Goal: Use online tool/utility: Utilize a website feature to perform a specific function

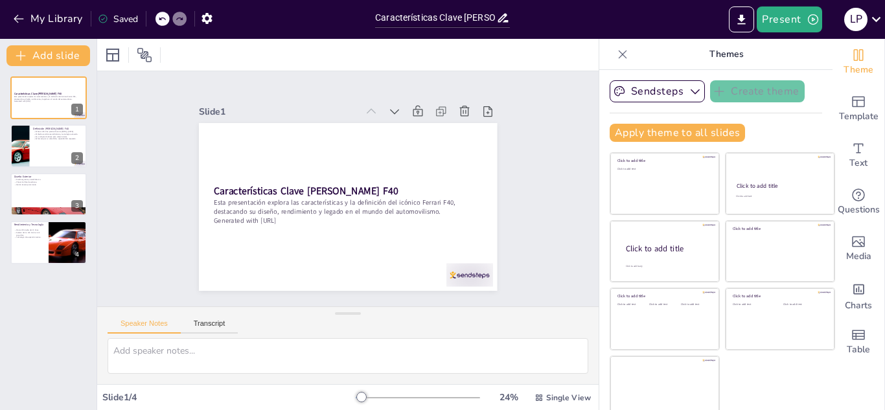
click at [616, 55] on icon at bounding box center [622, 54] width 13 height 13
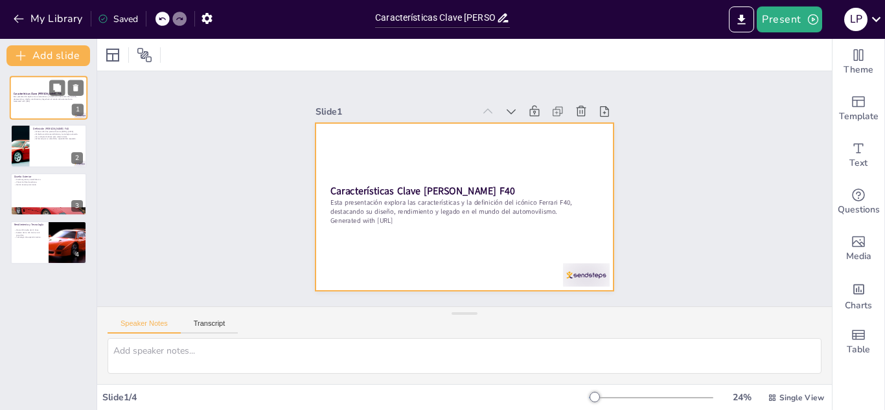
click at [32, 90] on div at bounding box center [49, 98] width 78 height 44
click at [468, 239] on div at bounding box center [465, 207] width 298 height 168
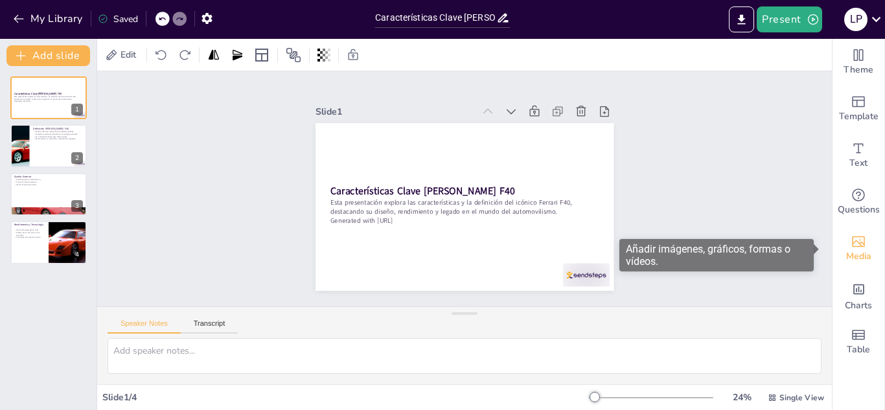
click at [846, 255] on span "Media" at bounding box center [858, 256] width 25 height 14
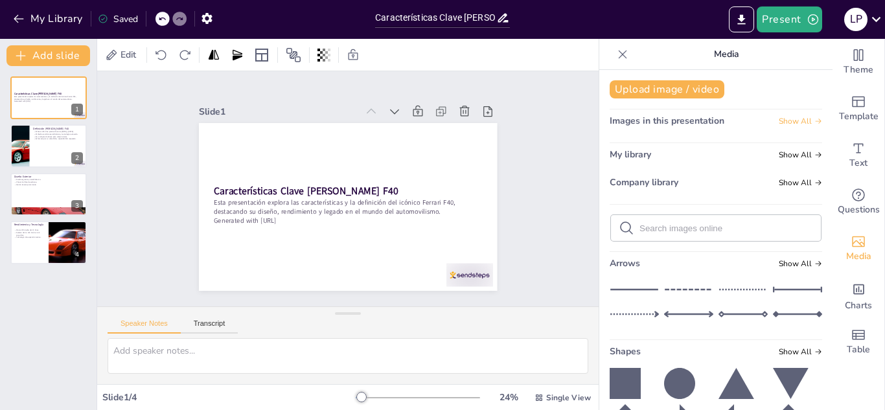
click at [815, 119] on icon at bounding box center [819, 121] width 8 height 8
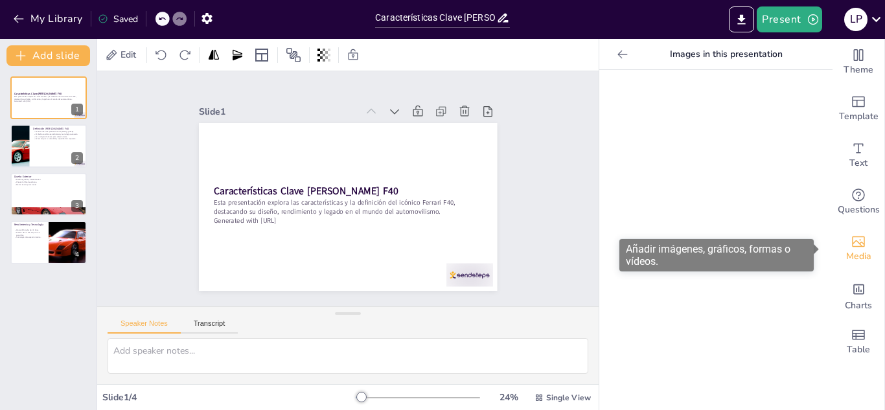
click at [854, 255] on span "Media" at bounding box center [858, 256] width 25 height 14
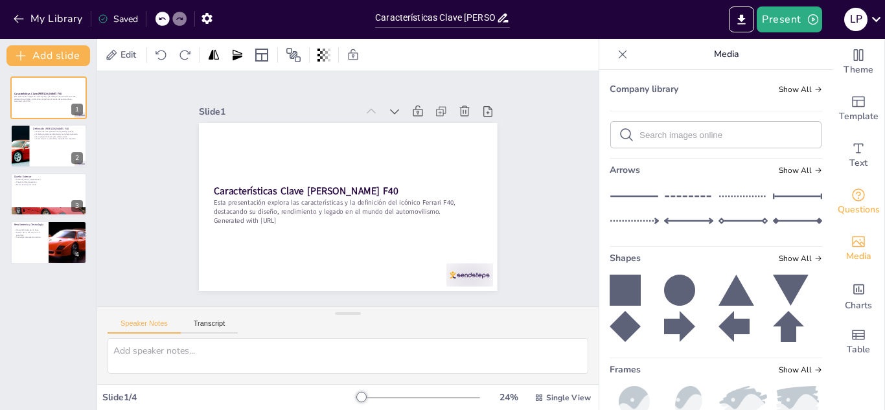
scroll to position [81, 0]
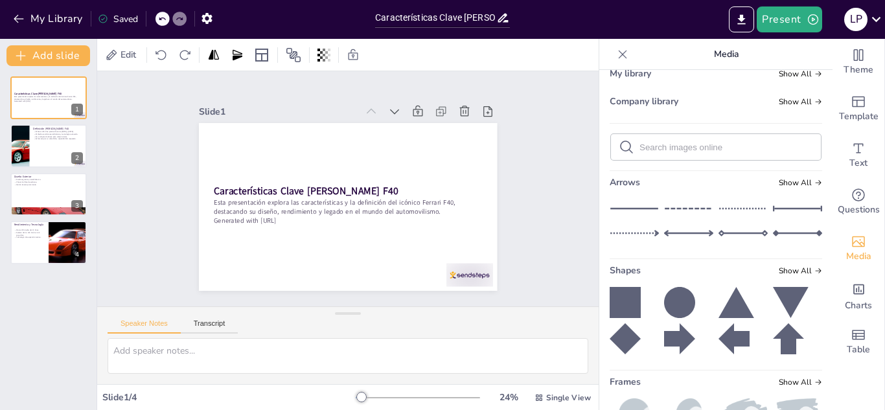
click at [616, 51] on icon at bounding box center [622, 54] width 13 height 13
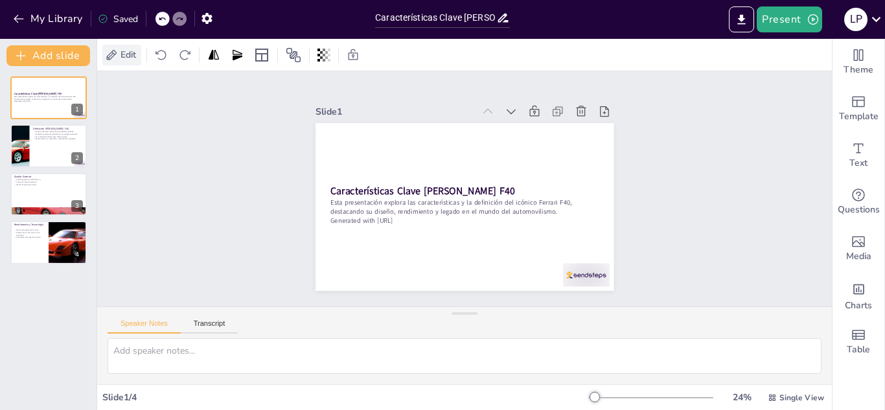
click at [121, 56] on span "Edit" at bounding box center [128, 55] width 21 height 12
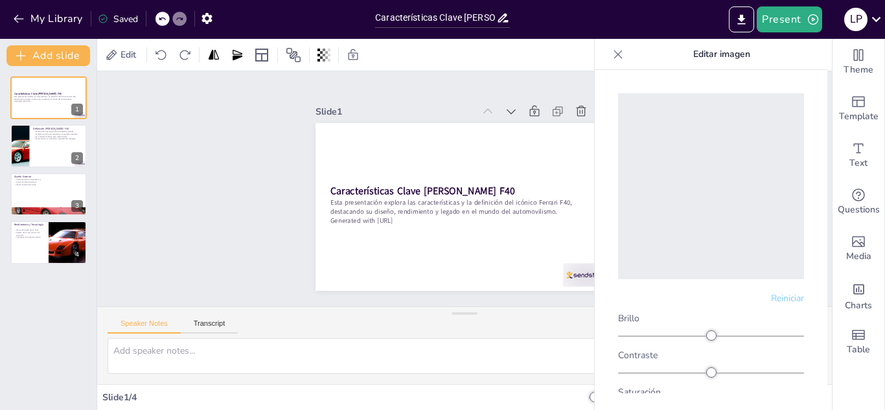
drag, startPoint x: 819, startPoint y: 189, endPoint x: 805, endPoint y: 238, distance: 50.6
click at [805, 238] on div "Reiniciar Brillo Contraste Saturación Rotar tono Escala de grises Difuminar" at bounding box center [711, 259] width 233 height 379
click at [728, 54] on font "Editar imagen" at bounding box center [721, 54] width 57 height 12
click at [617, 53] on icon at bounding box center [618, 54] width 8 height 8
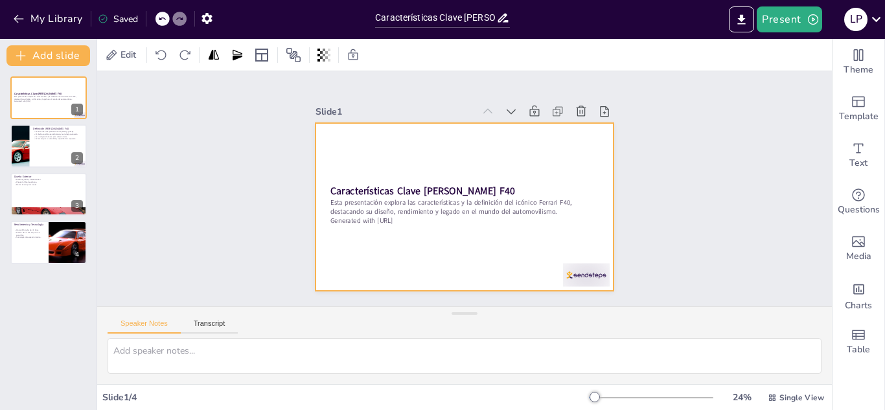
click at [408, 147] on div at bounding box center [465, 207] width 298 height 168
click at [111, 51] on div at bounding box center [113, 55] width 16 height 16
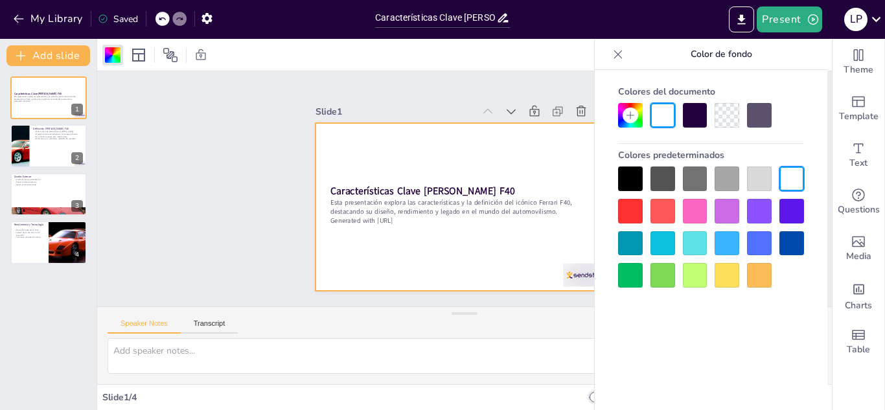
click at [731, 178] on div at bounding box center [727, 179] width 25 height 25
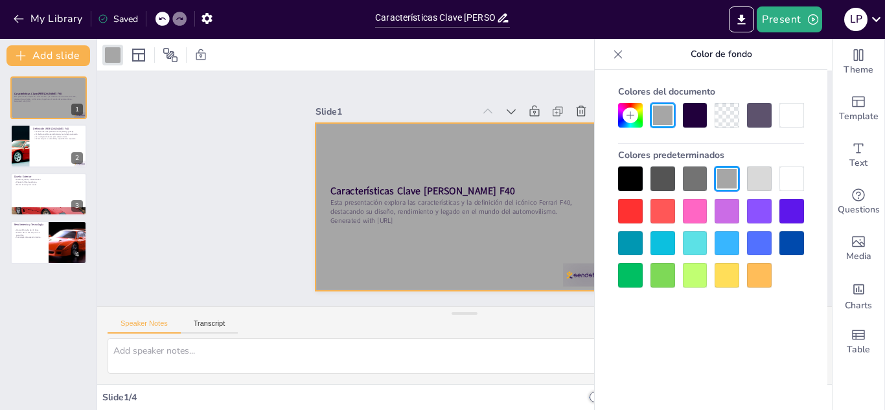
click at [691, 116] on div at bounding box center [695, 115] width 25 height 25
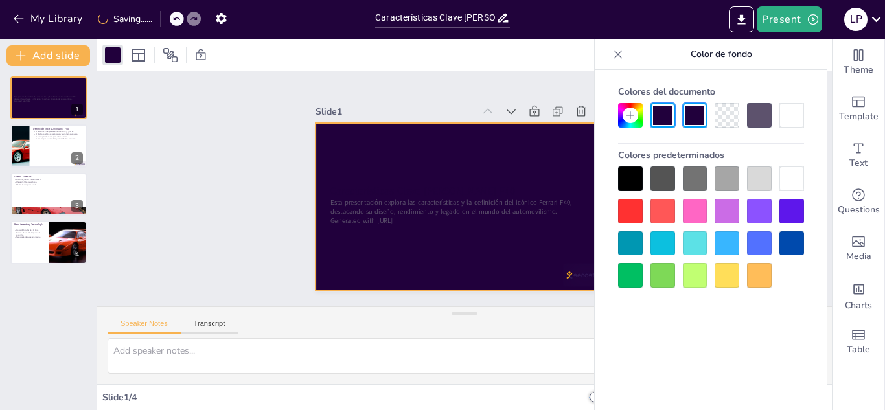
click at [759, 116] on div at bounding box center [759, 115] width 25 height 25
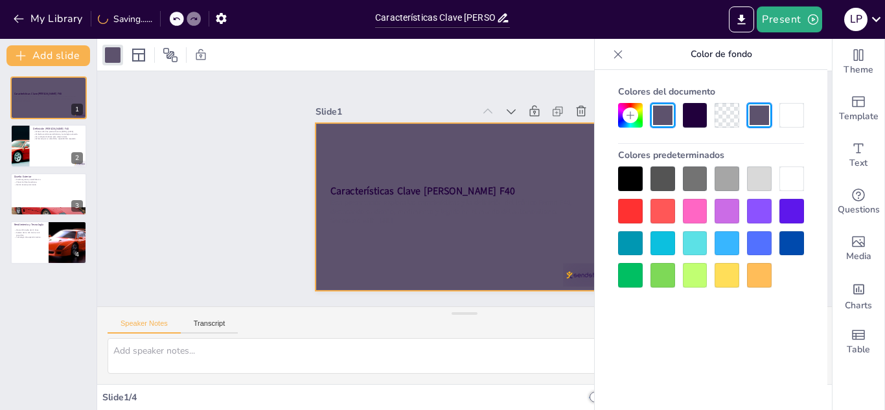
click at [625, 207] on div at bounding box center [630, 211] width 25 height 25
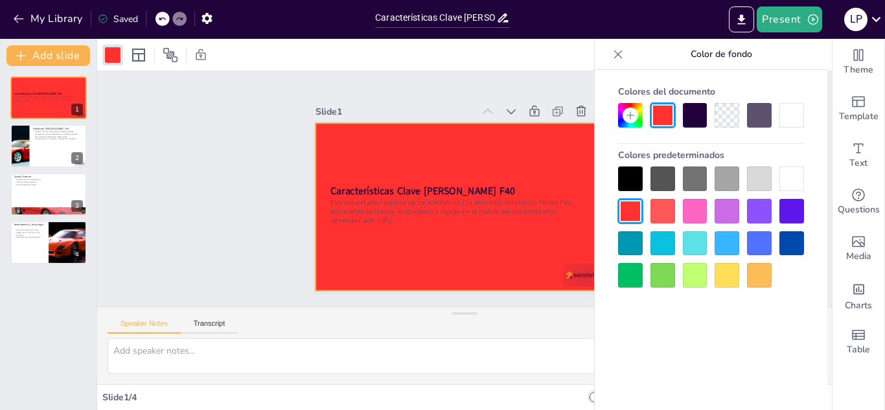
click at [658, 209] on div at bounding box center [663, 211] width 25 height 25
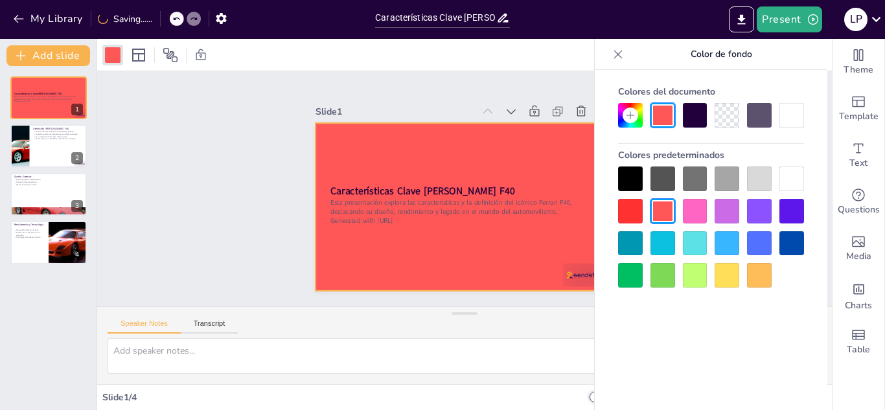
click at [715, 180] on div at bounding box center [727, 179] width 25 height 25
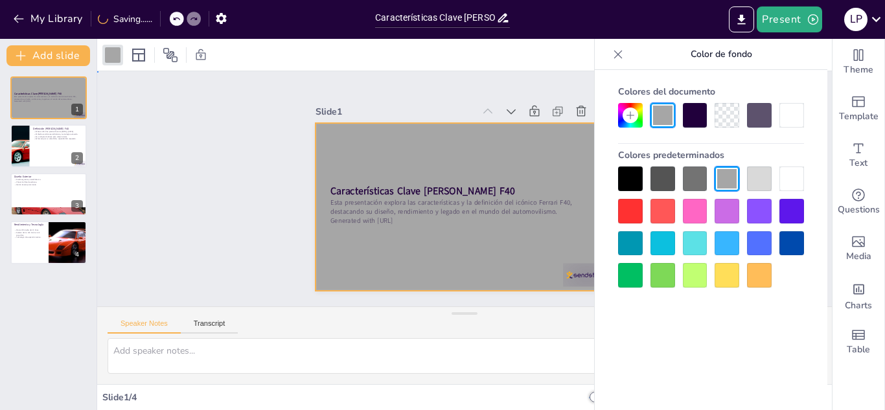
click at [179, 168] on div "Slide 1 Características Clave [PERSON_NAME] F40 Esta presentación explora las c…" at bounding box center [464, 188] width 735 height 235
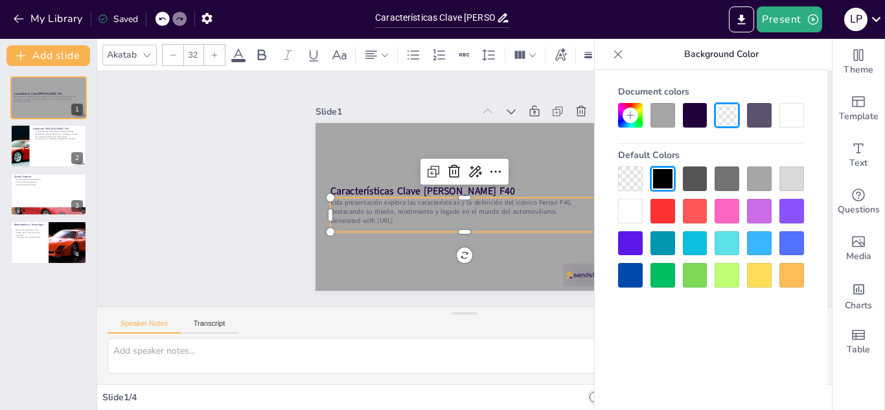
click at [376, 205] on p "Esta presentación explora las características y la definición del icónico Ferra…" at bounding box center [464, 207] width 268 height 19
click at [688, 119] on div at bounding box center [695, 115] width 25 height 25
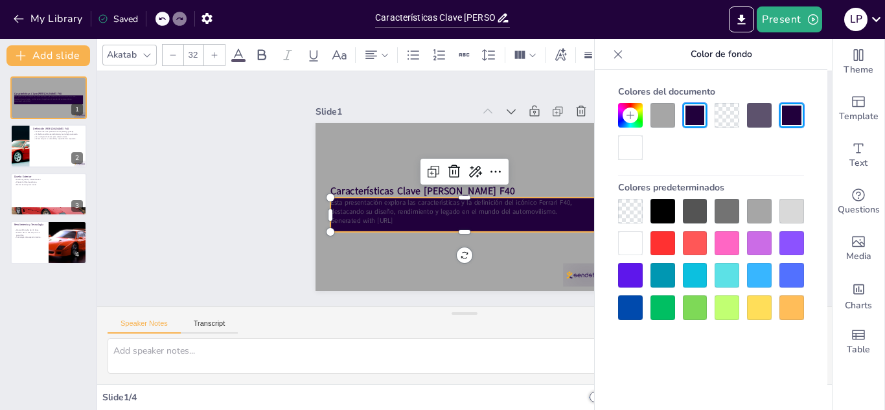
click at [611, 58] on div at bounding box center [618, 54] width 21 height 21
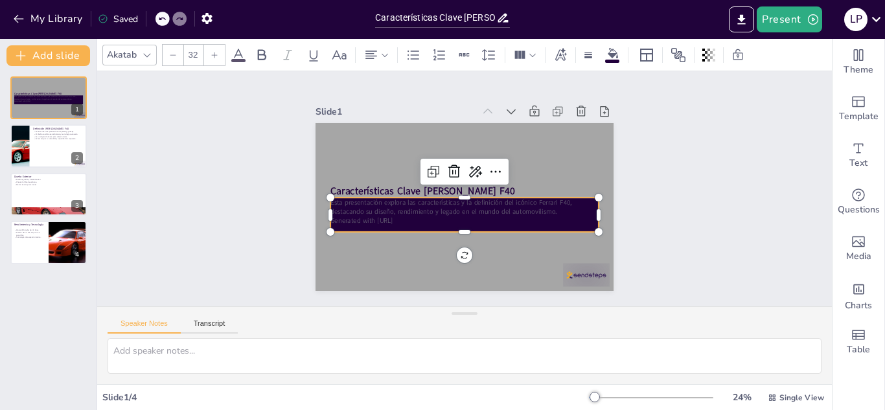
click at [162, 21] on icon at bounding box center [162, 19] width 8 height 8
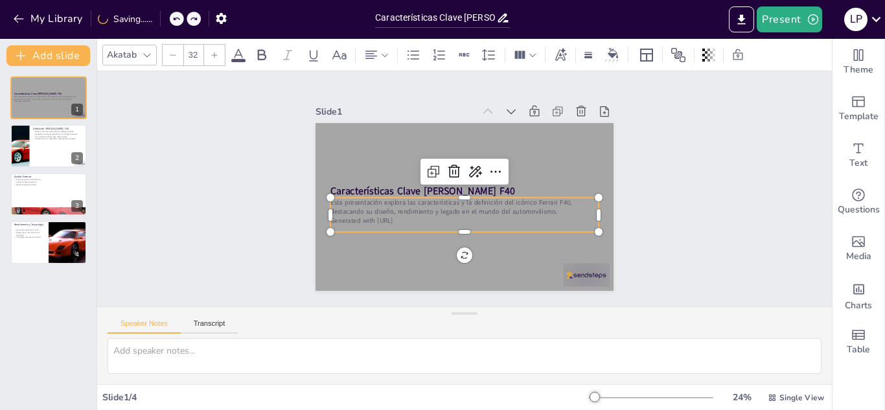
click at [212, 52] on icon at bounding box center [215, 55] width 8 height 8
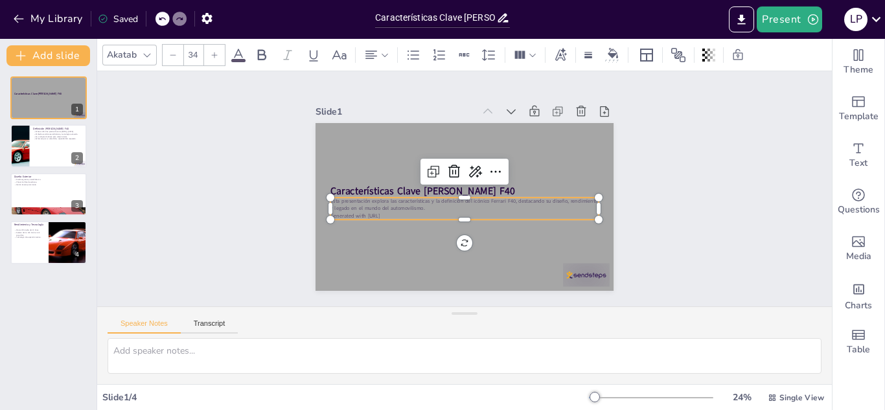
click at [212, 52] on icon at bounding box center [215, 55] width 8 height 8
click at [221, 56] on div at bounding box center [214, 55] width 21 height 21
click at [520, 220] on div at bounding box center [464, 225] width 268 height 10
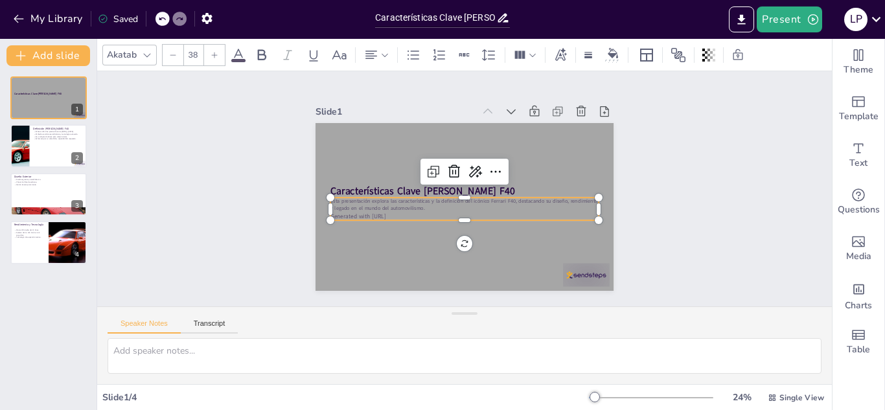
click at [215, 57] on icon at bounding box center [215, 55] width 8 height 8
click at [216, 57] on icon at bounding box center [215, 55] width 8 height 8
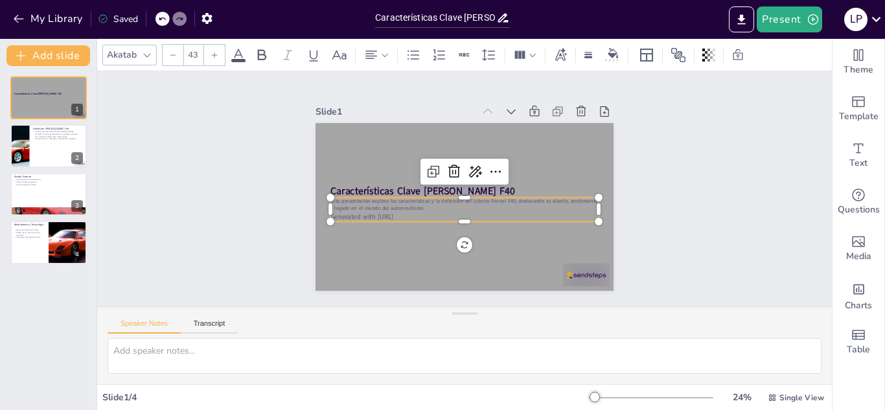
click at [216, 57] on icon at bounding box center [215, 55] width 8 height 8
type input "--"
drag, startPoint x: 417, startPoint y: 216, endPoint x: 325, endPoint y: 189, distance: 96.4
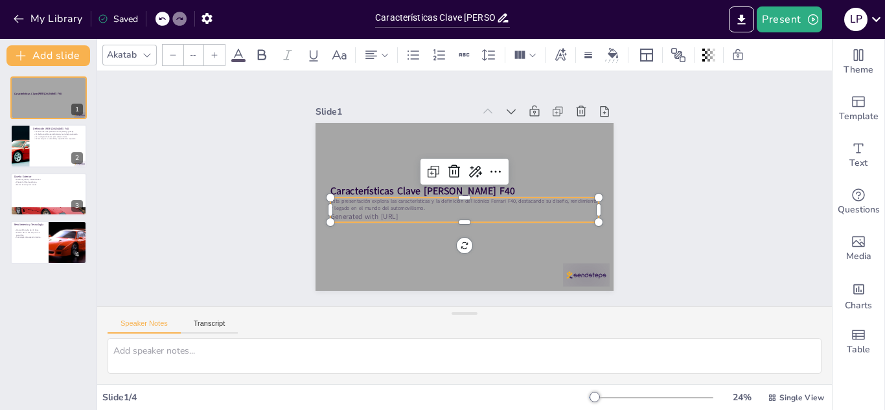
click at [325, 189] on div "Características Clave [PERSON_NAME] F40 Esta presentación explora las caracterí…" at bounding box center [465, 207] width 298 height 168
click at [214, 52] on icon at bounding box center [215, 55] width 8 height 8
click at [214, 52] on icon at bounding box center [215, 55] width 6 height 6
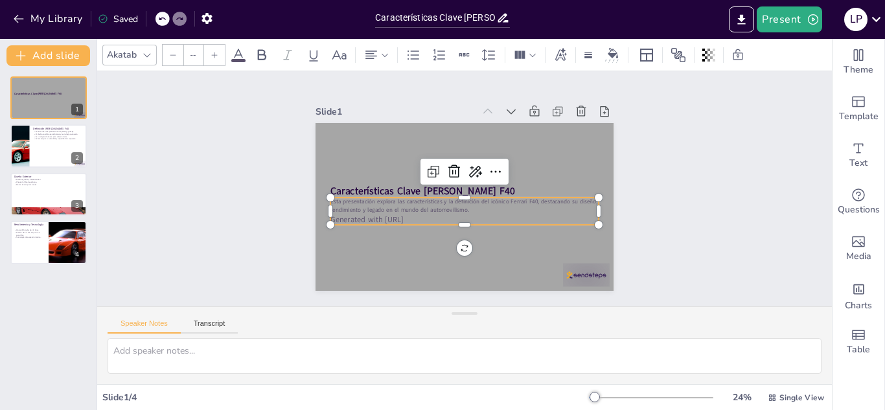
click at [214, 52] on icon at bounding box center [215, 55] width 6 height 6
click at [215, 52] on icon at bounding box center [215, 55] width 8 height 8
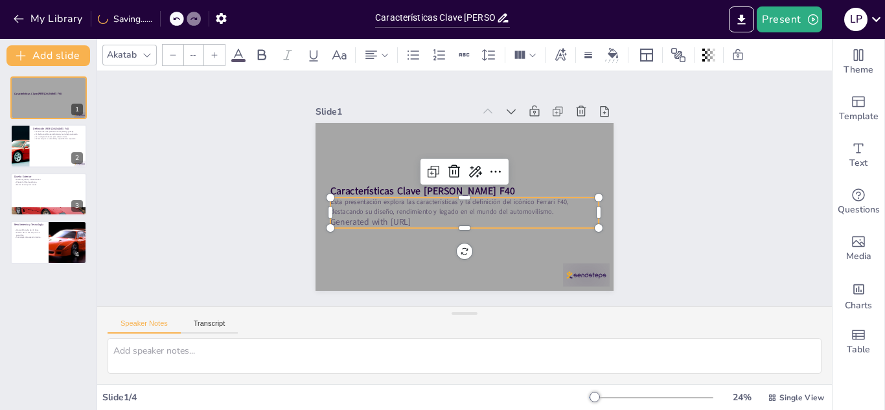
click at [215, 52] on icon at bounding box center [215, 55] width 8 height 8
click at [216, 52] on icon at bounding box center [215, 55] width 8 height 8
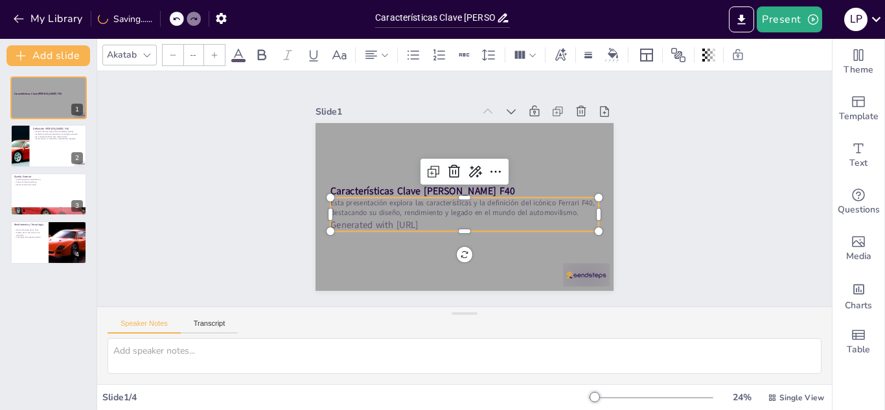
click at [216, 52] on icon at bounding box center [215, 55] width 8 height 8
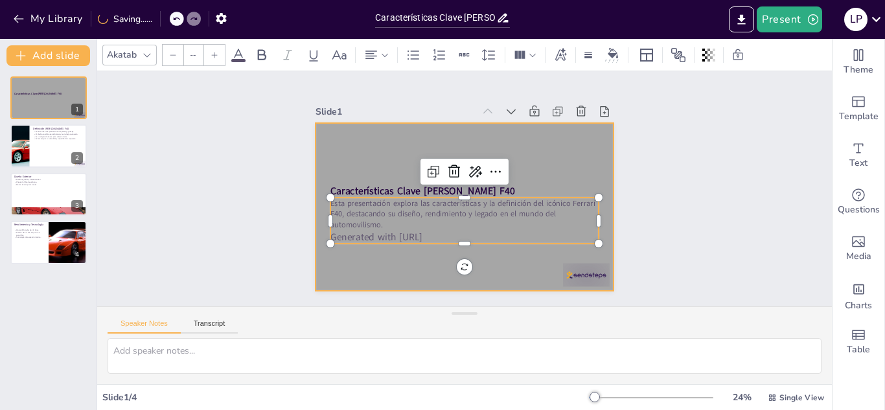
click at [357, 156] on div at bounding box center [465, 207] width 298 height 168
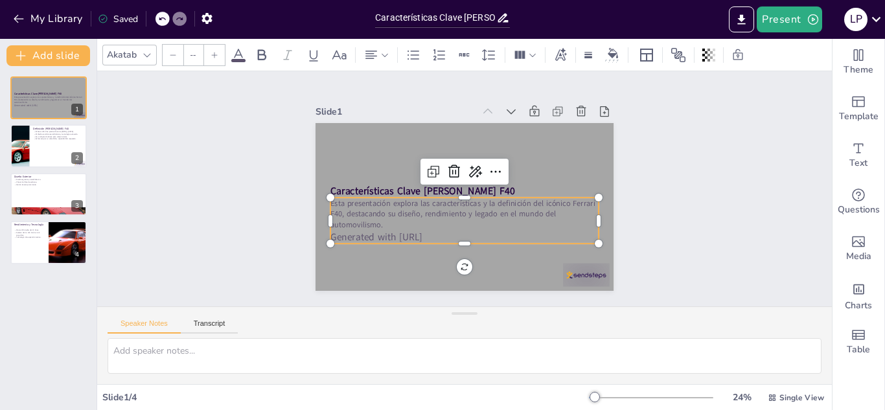
click at [386, 220] on p "Esta presentación explora las características y la definición del icónico Ferra…" at bounding box center [464, 214] width 268 height 32
click at [407, 225] on div "Esta presentación explora las características y la definición del icónico Ferra…" at bounding box center [464, 221] width 268 height 47
click at [384, 213] on p "Esta presentación explora las características y la definición del icónico Ferra…" at bounding box center [464, 211] width 268 height 32
click at [372, 218] on span "Esta presentación explora las características y la definición del icónico Ferra…" at bounding box center [462, 212] width 265 height 32
click at [376, 220] on p "Esta presentación explora las características y la definición del icónico Ferra…" at bounding box center [464, 211] width 268 height 32
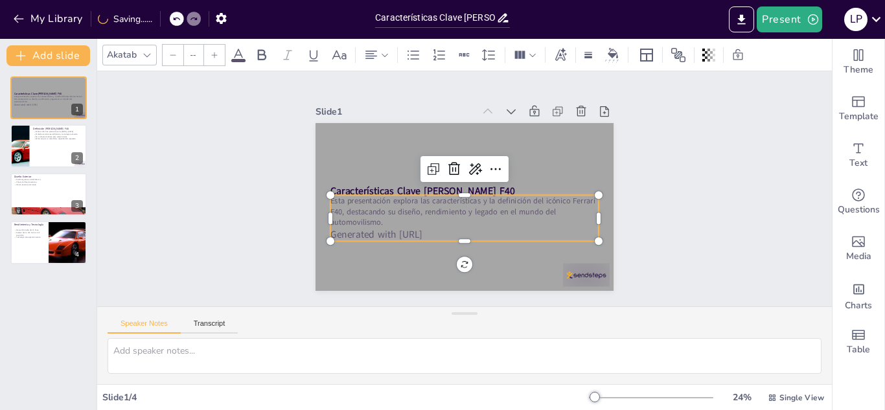
click at [452, 229] on p "Generated with [URL]" at bounding box center [464, 235] width 268 height 14
click at [422, 228] on span "Generated with [URL]" at bounding box center [376, 235] width 92 height 14
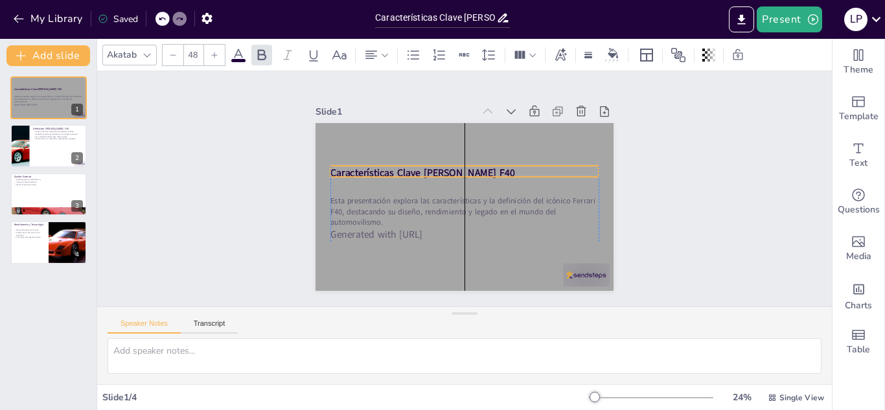
drag, startPoint x: 408, startPoint y: 185, endPoint x: 408, endPoint y: 167, distance: 17.5
click at [408, 167] on strong "Características Clave [PERSON_NAME] F40" at bounding box center [422, 173] width 184 height 14
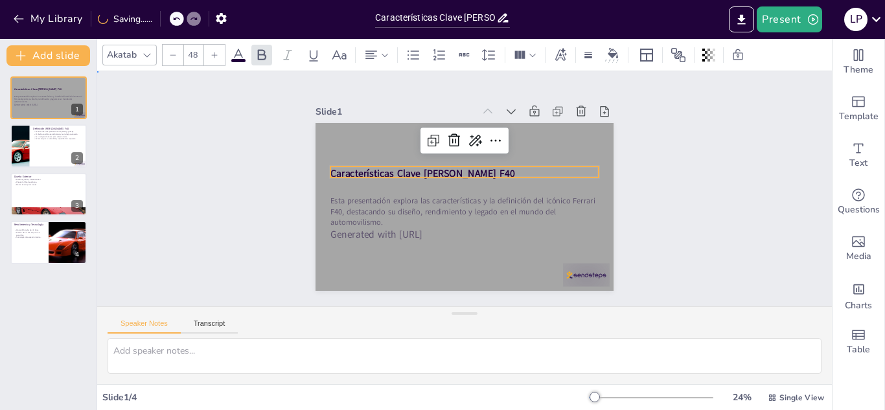
drag, startPoint x: 609, startPoint y: 260, endPoint x: 649, endPoint y: 257, distance: 39.7
